Goal: Navigation & Orientation: Find specific page/section

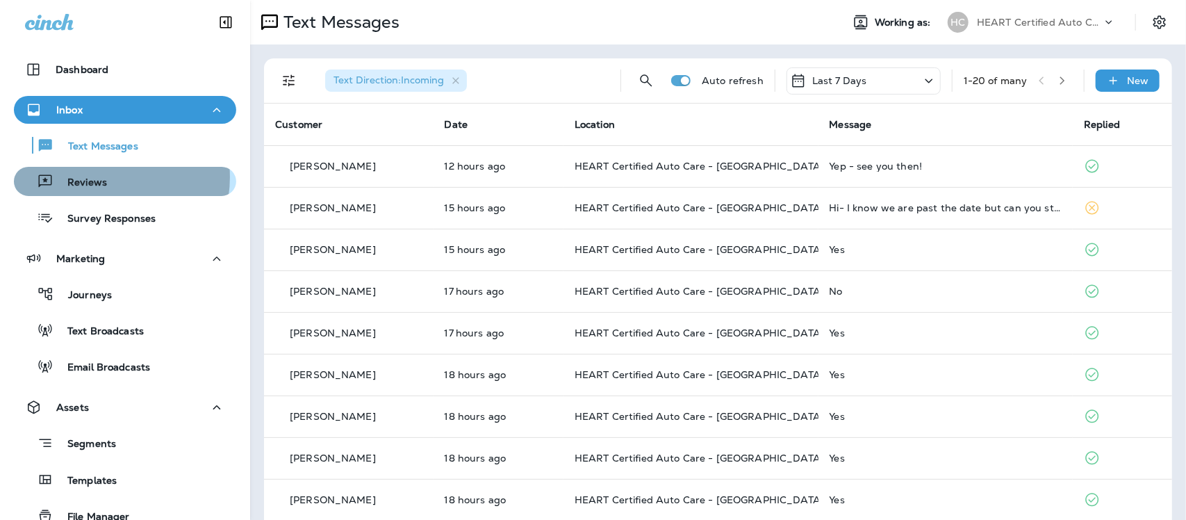
click at [102, 177] on p "Reviews" at bounding box center [81, 183] width 54 height 13
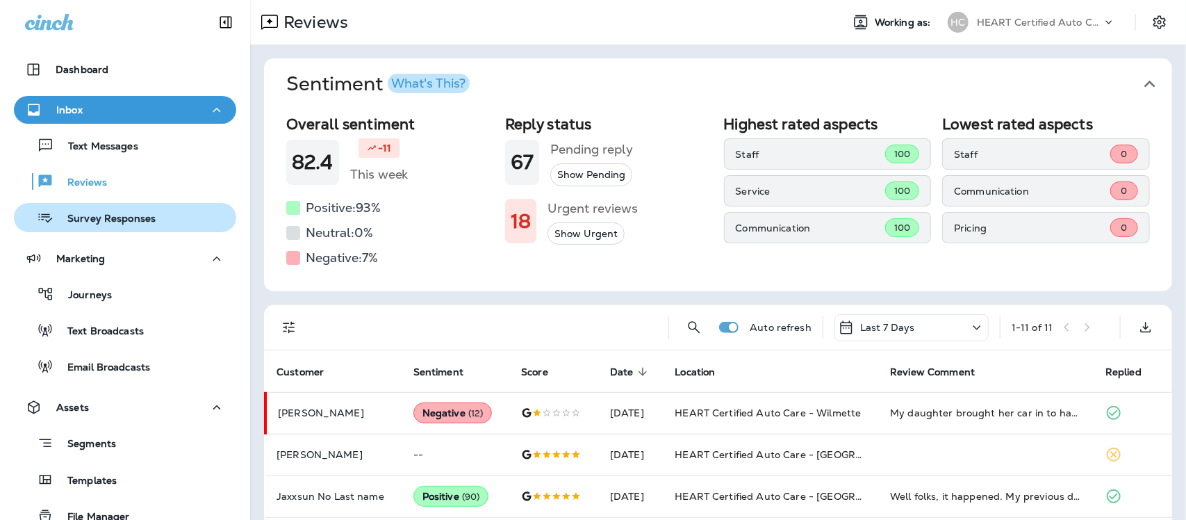
click at [96, 219] on p "Survey Responses" at bounding box center [105, 219] width 102 height 13
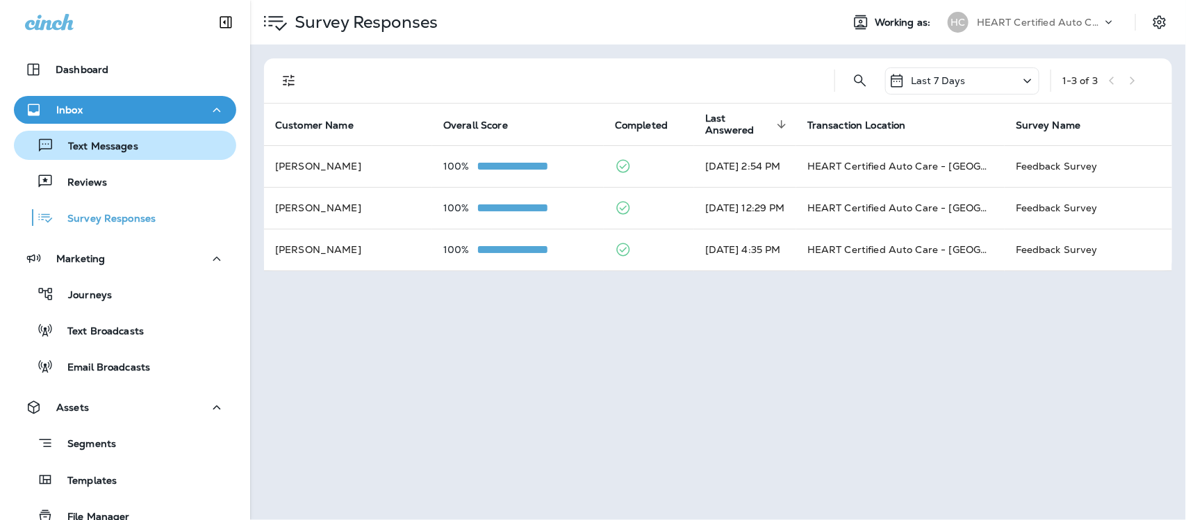
click at [105, 136] on div "Text Messages" at bounding box center [78, 145] width 119 height 21
